Goal: Information Seeking & Learning: Learn about a topic

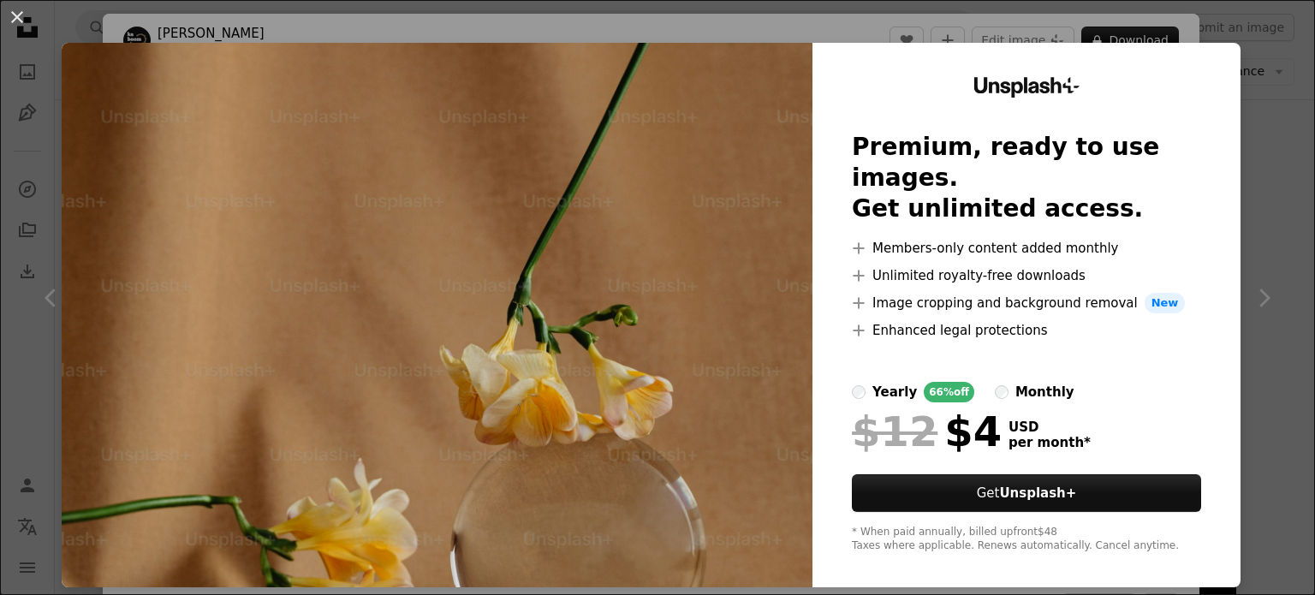
click at [1271, 215] on div "An X shape Unsplash+ Premium, ready to use images. Get unlimited access. A plus…" at bounding box center [657, 297] width 1315 height 595
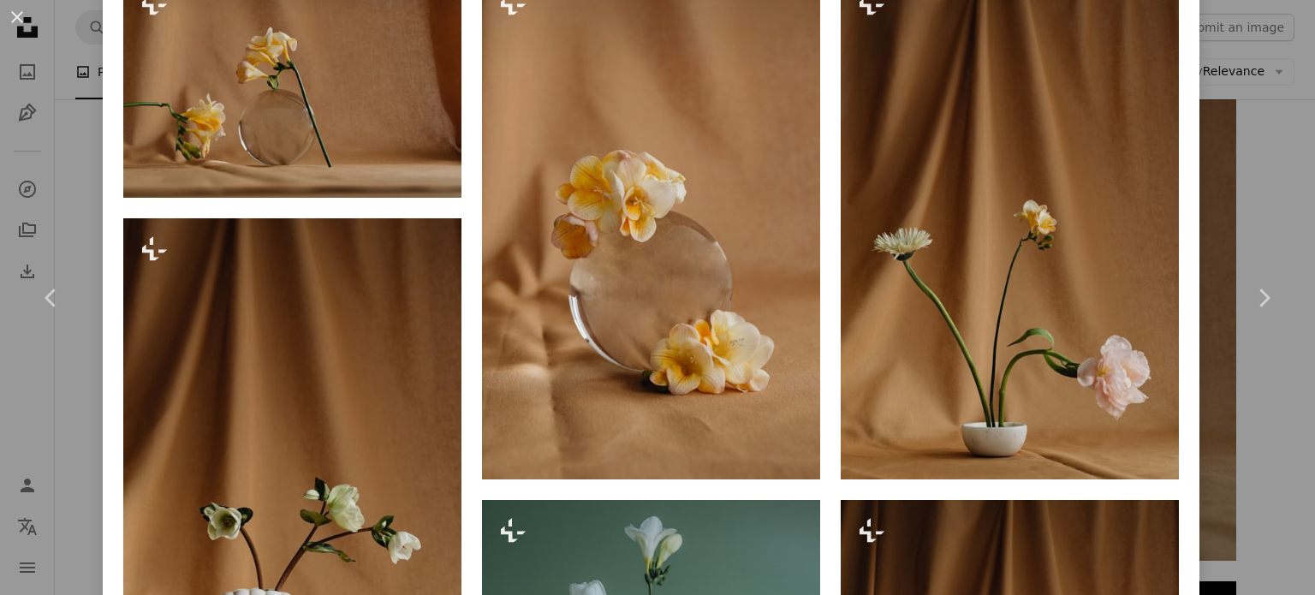
scroll to position [1284, 0]
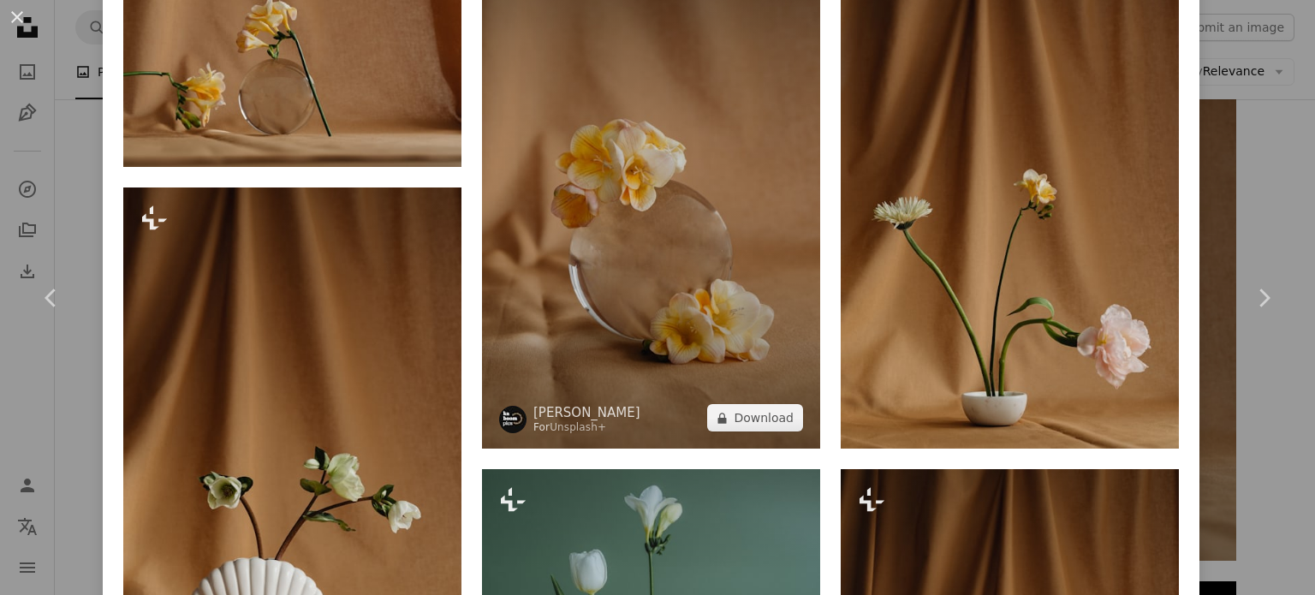
click at [736, 425] on img at bounding box center [651, 196] width 338 height 508
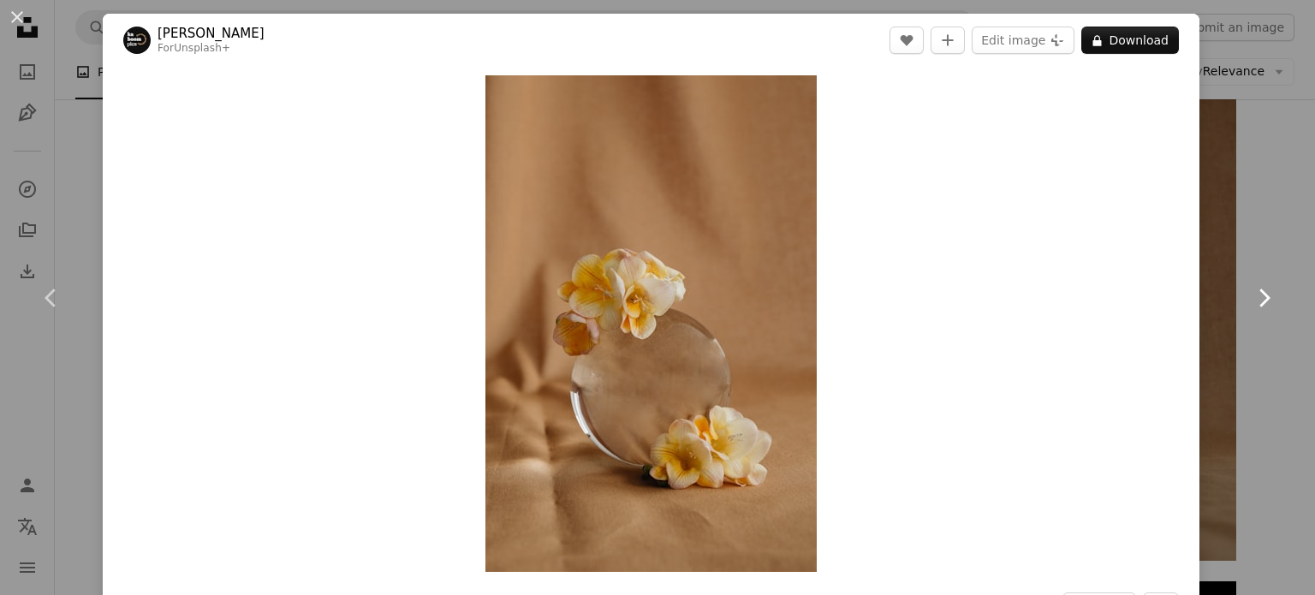
click at [1241, 218] on link "Chevron right" at bounding box center [1263, 298] width 103 height 164
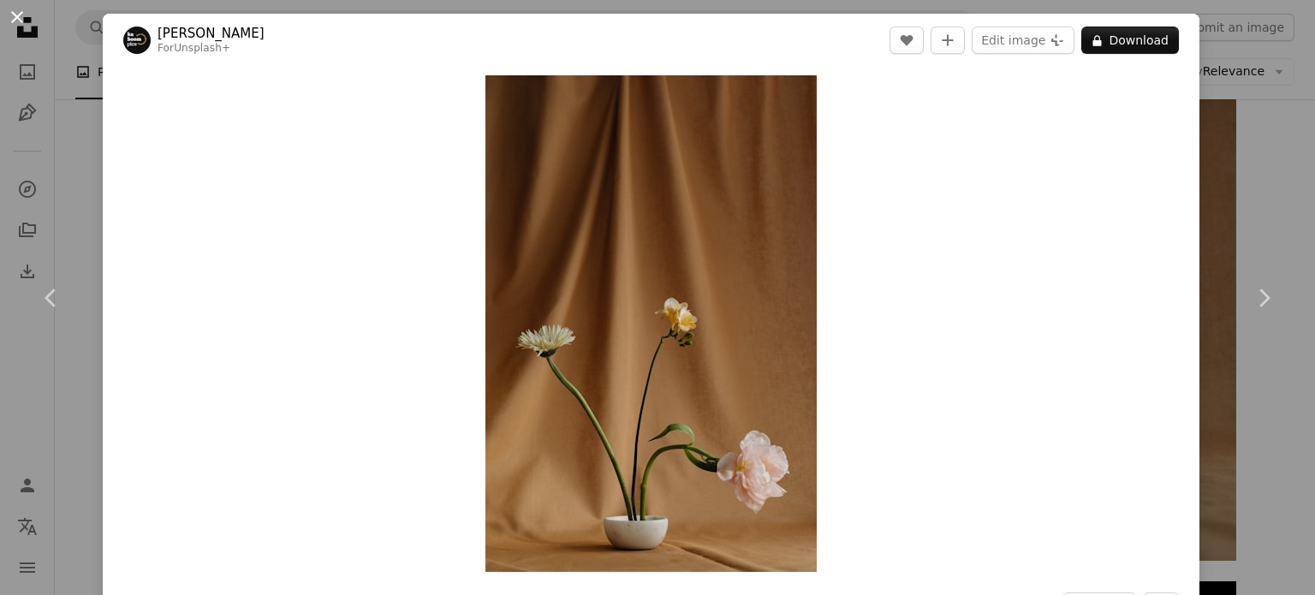
click at [15, 21] on button "An X shape" at bounding box center [17, 17] width 21 height 21
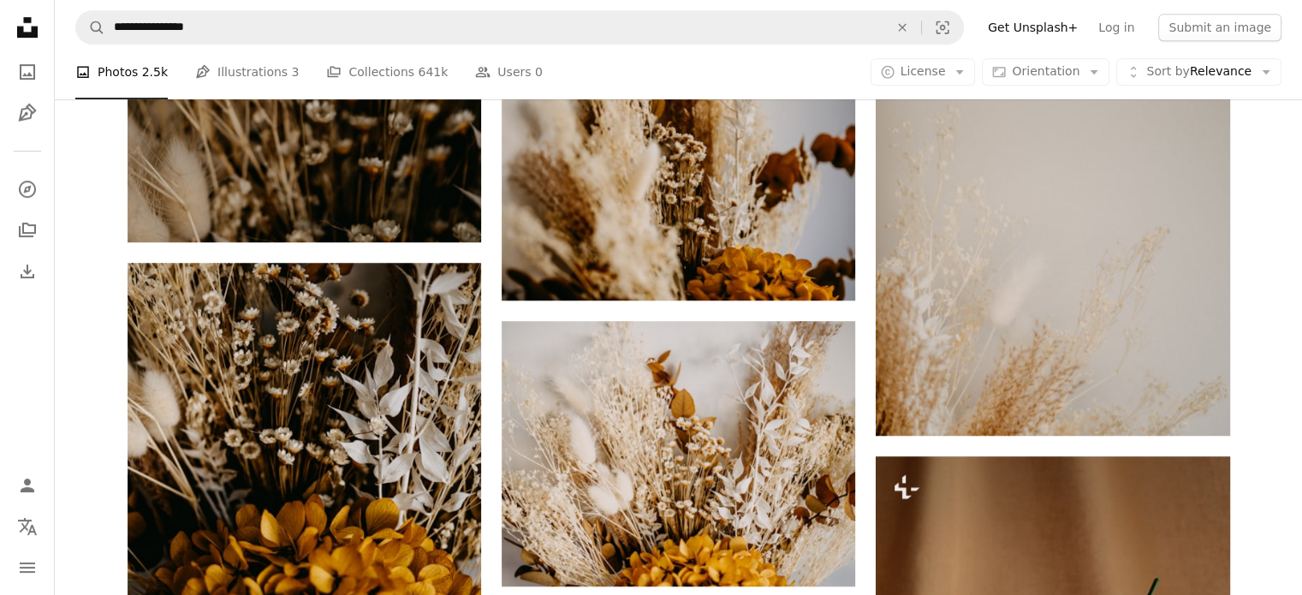
scroll to position [942, 0]
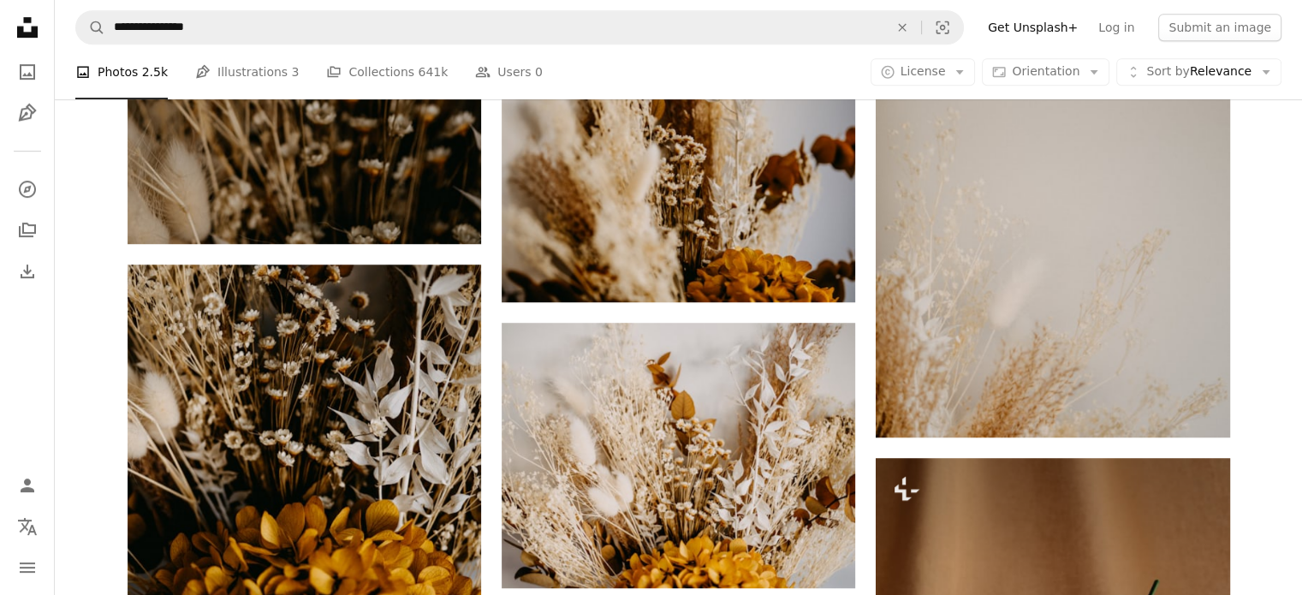
click at [26, 32] on icon at bounding box center [27, 27] width 21 height 21
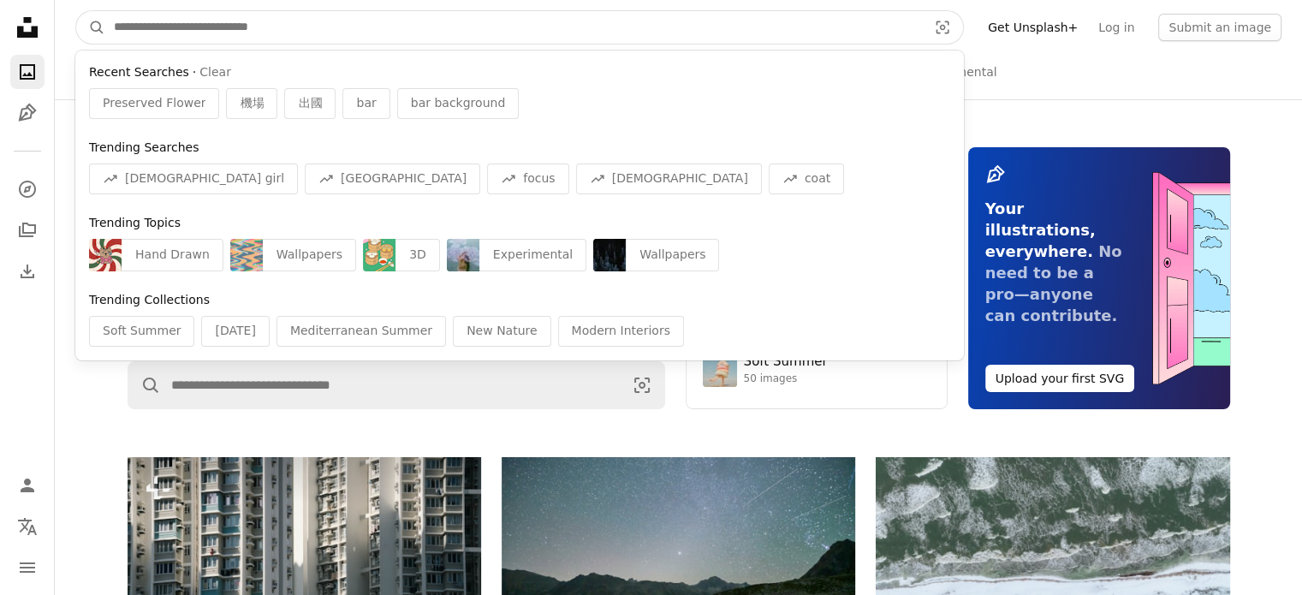
click at [243, 33] on input "Find visuals sitewide" at bounding box center [513, 27] width 817 height 33
paste input "**********"
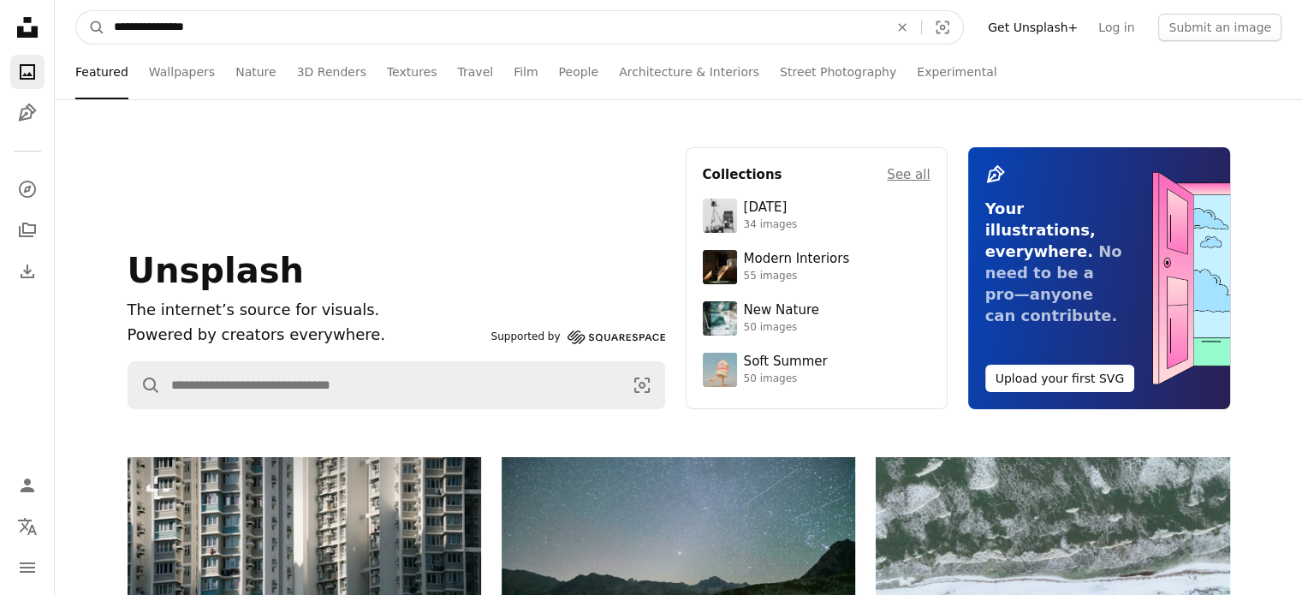
type input "**********"
click at [76, 11] on button "A magnifying glass" at bounding box center [90, 27] width 29 height 33
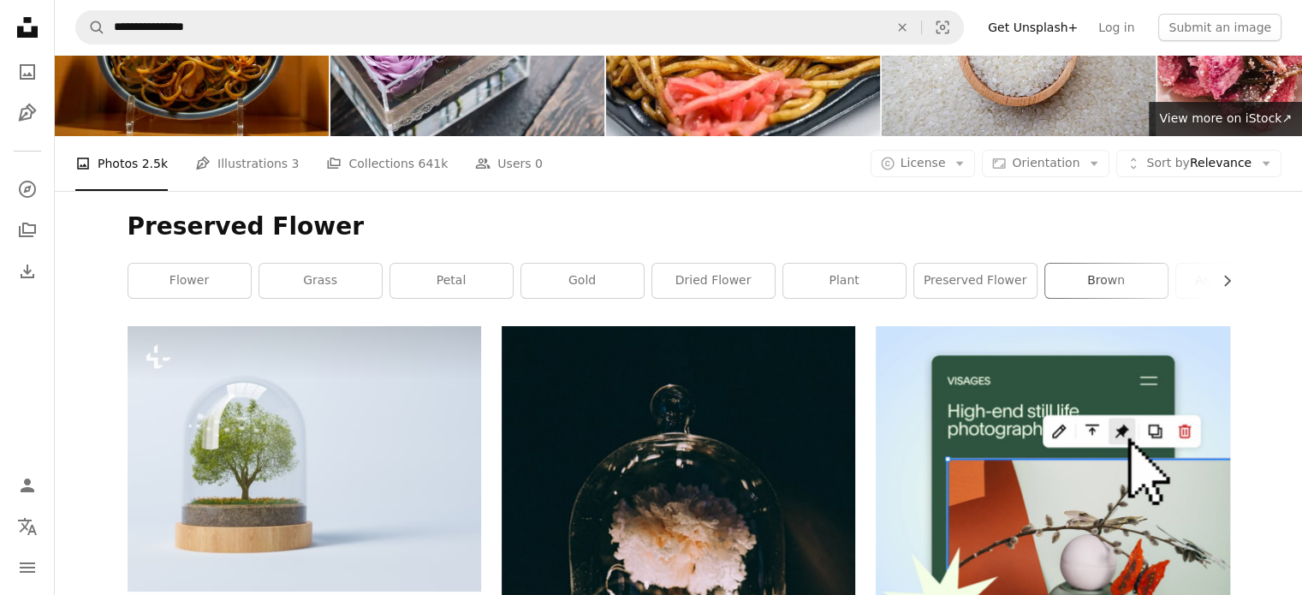
scroll to position [86, 0]
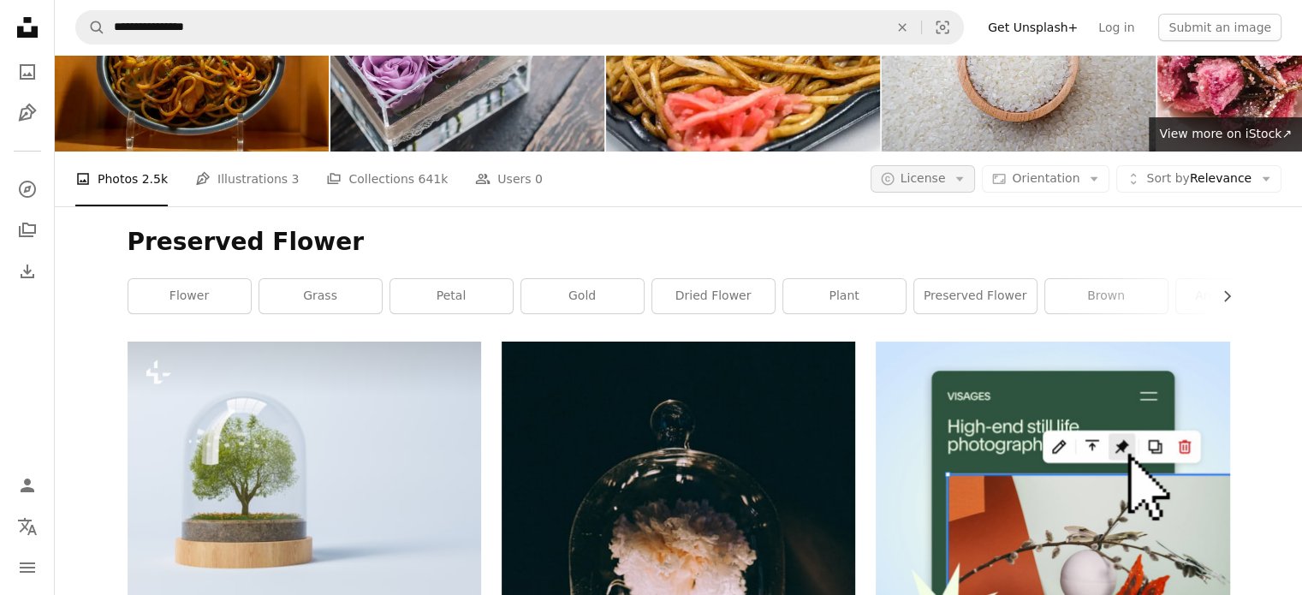
click at [976, 175] on button "A copyright icon © License Arrow down" at bounding box center [923, 178] width 105 height 27
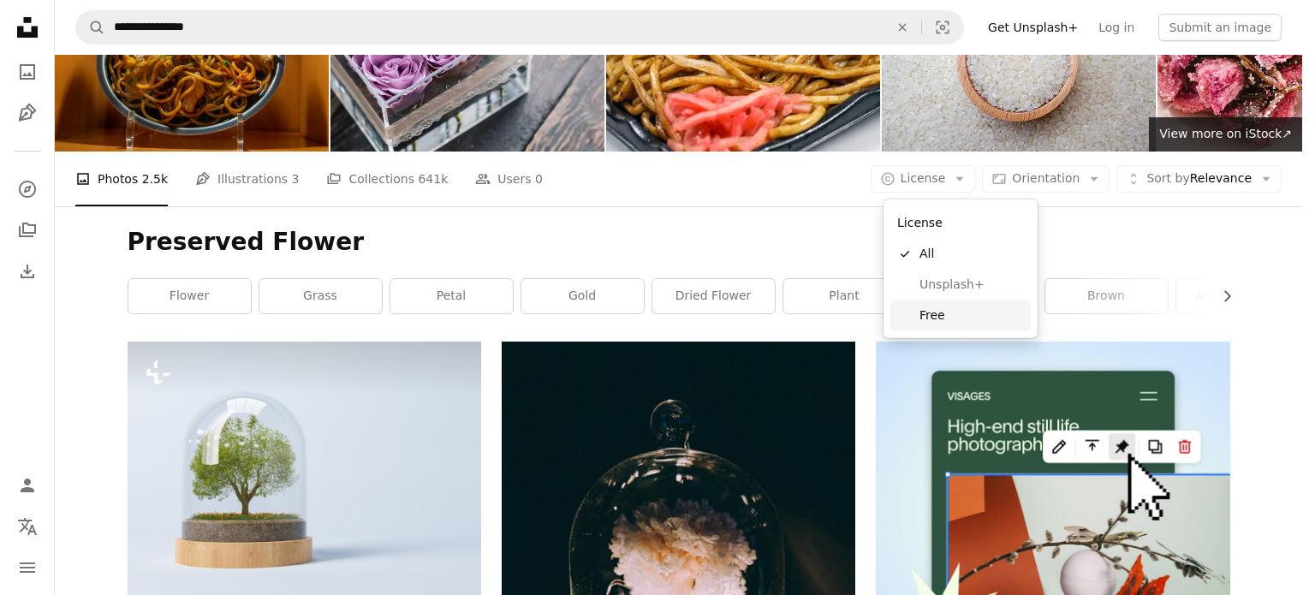
click at [954, 313] on span "Free" at bounding box center [971, 315] width 104 height 17
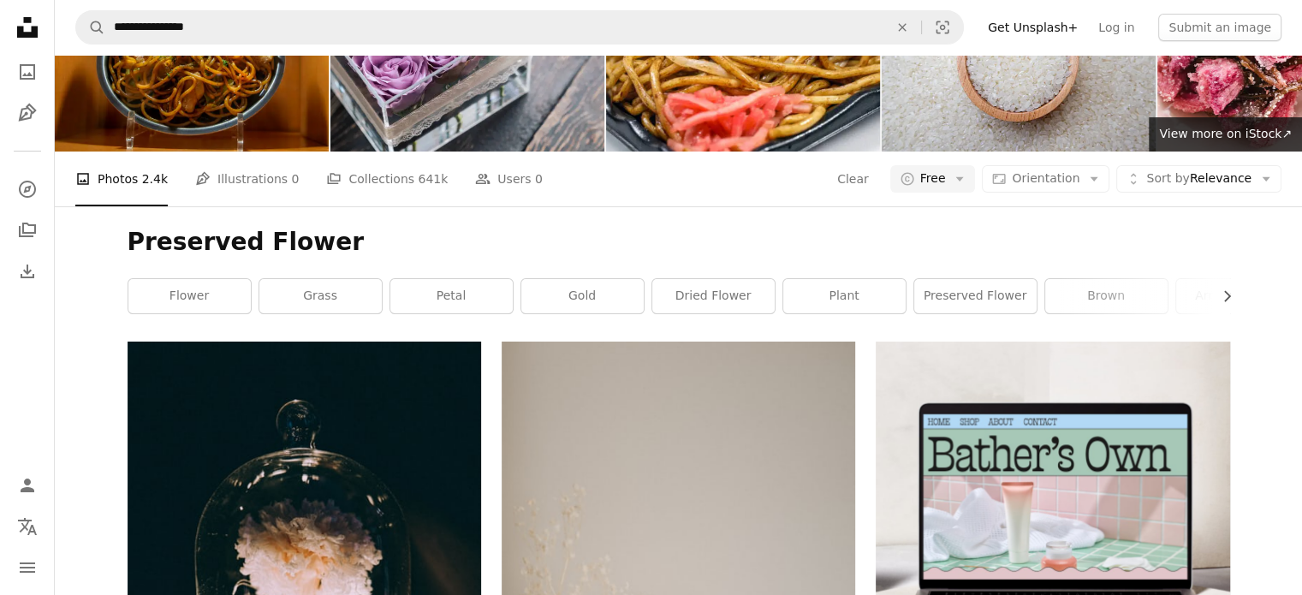
scroll to position [4109, 0]
